Goal: Task Accomplishment & Management: Manage account settings

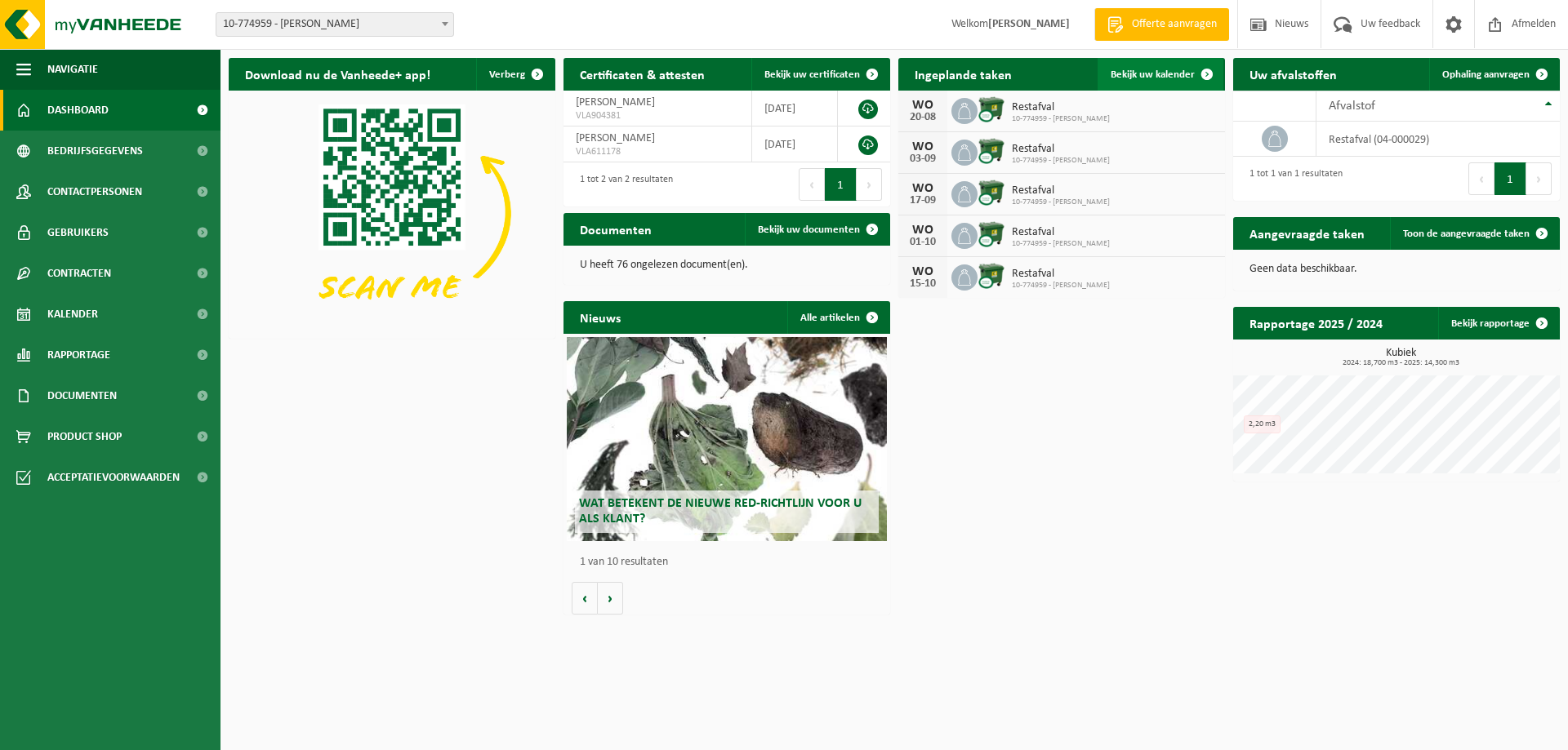
click at [1205, 83] on span at bounding box center [1207, 75] width 33 height 33
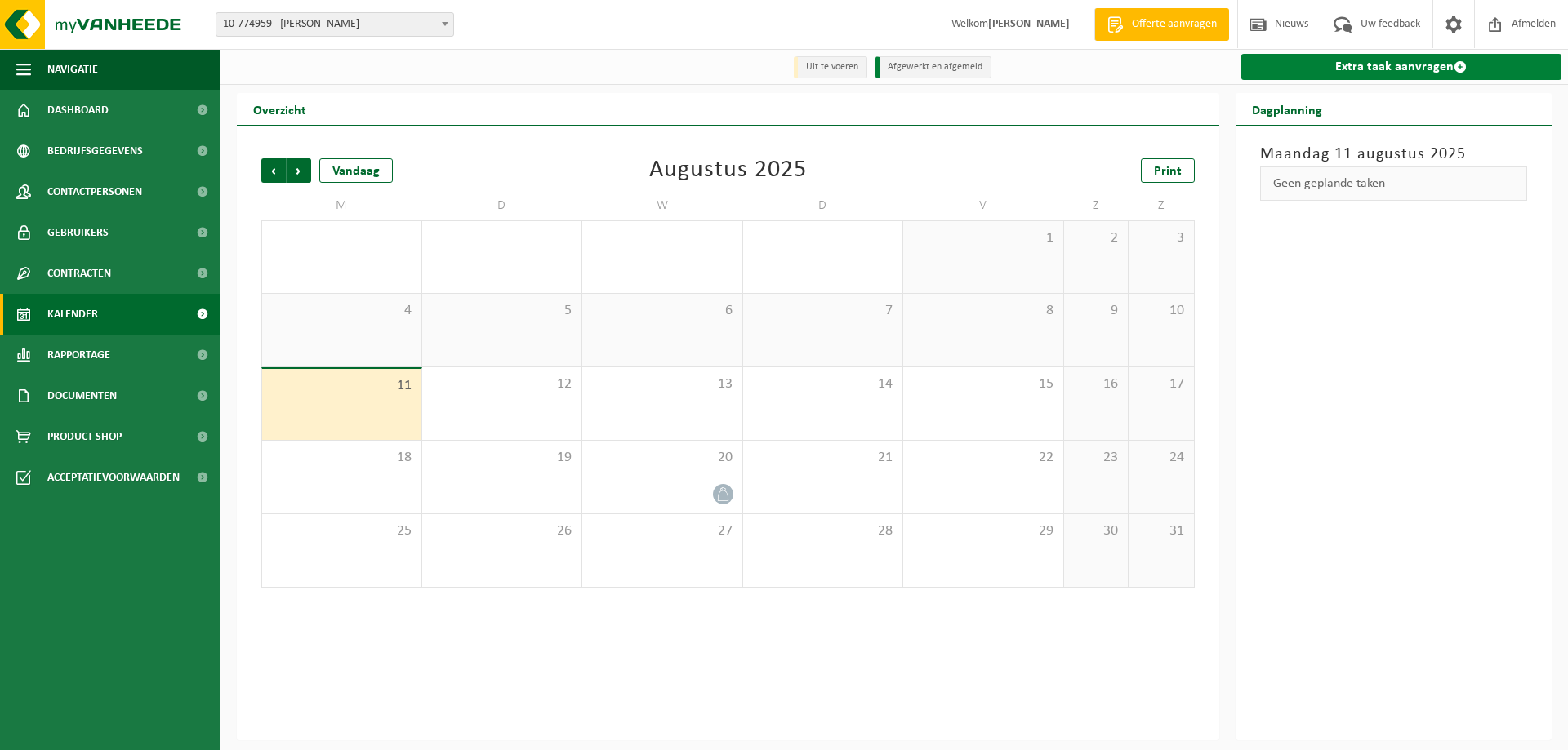
click at [1431, 64] on link "Extra taak aanvragen" at bounding box center [1401, 66] width 321 height 26
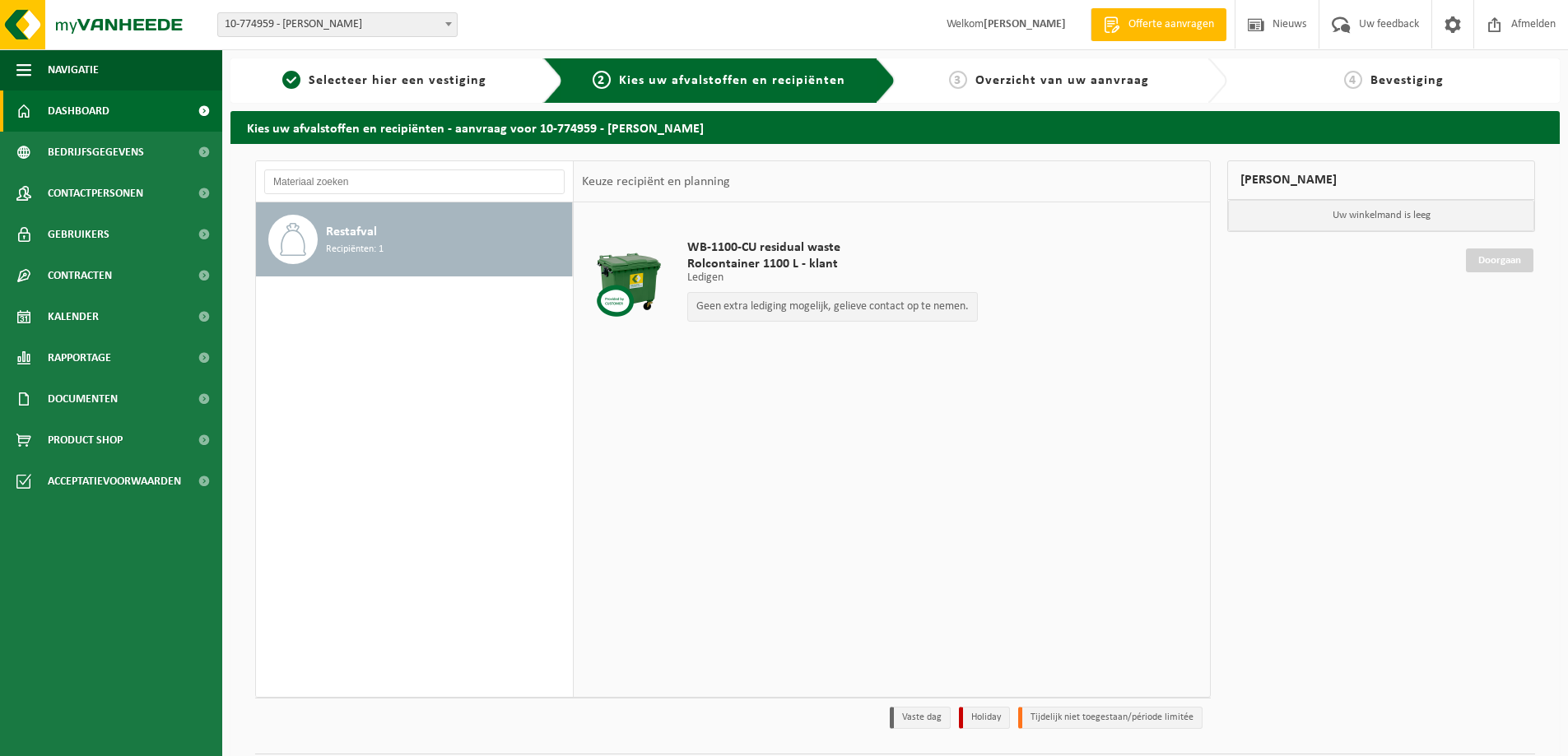
click at [56, 109] on span "Dashboard" at bounding box center [78, 111] width 62 height 41
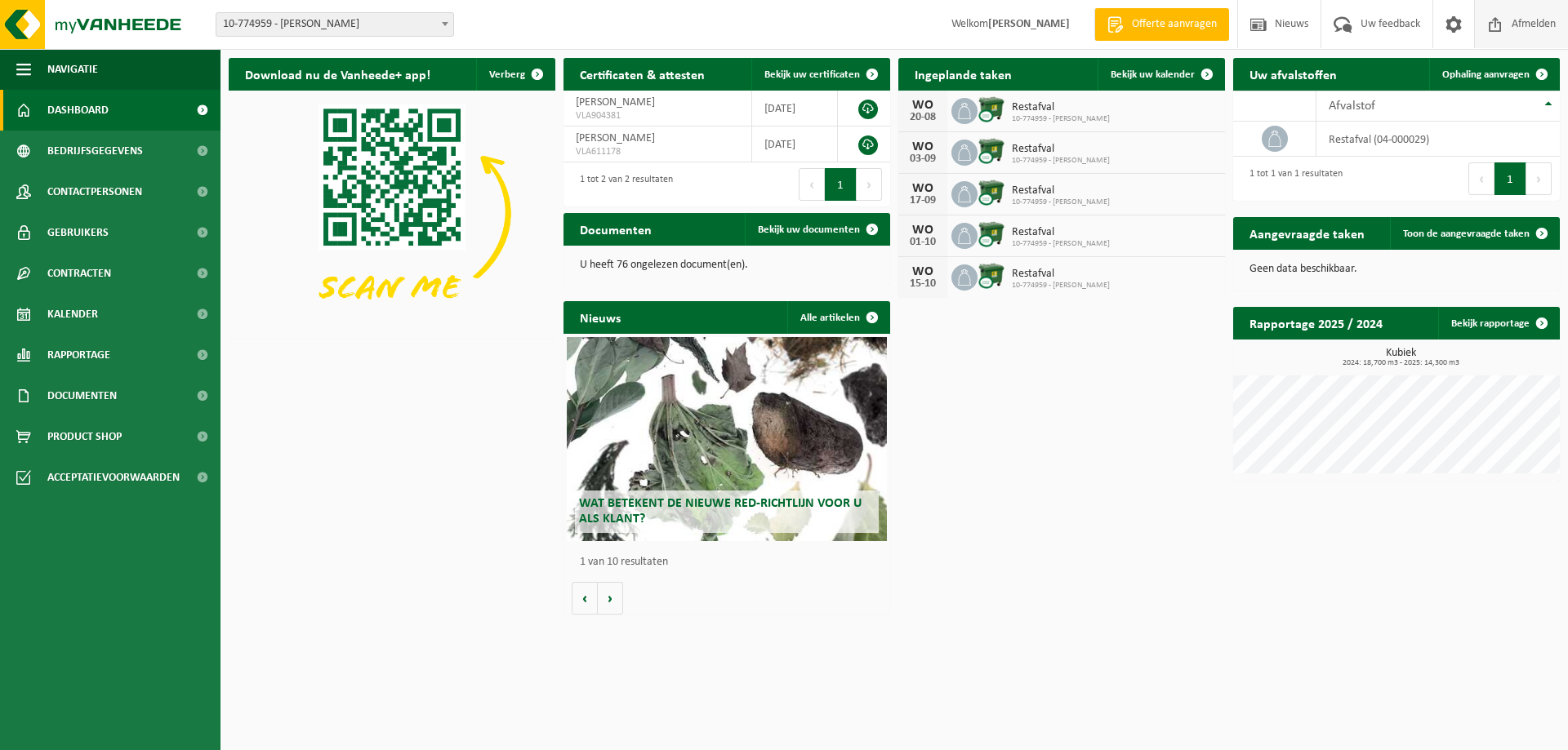
click at [1533, 19] on span "Afmelden" at bounding box center [1534, 24] width 53 height 48
